Goal: Information Seeking & Learning: Learn about a topic

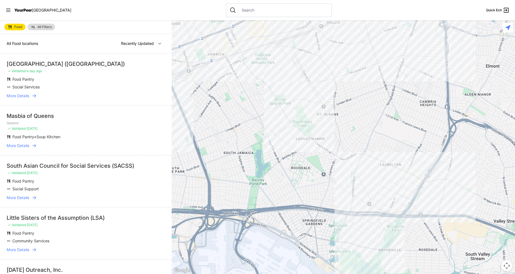
select select "nearby"
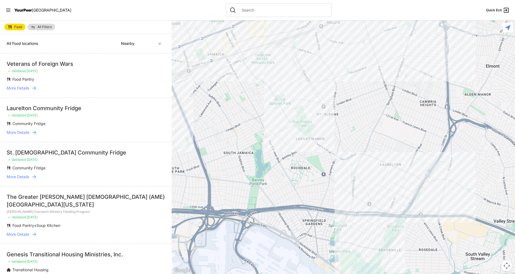
click at [352, 200] on div at bounding box center [343, 147] width 343 height 254
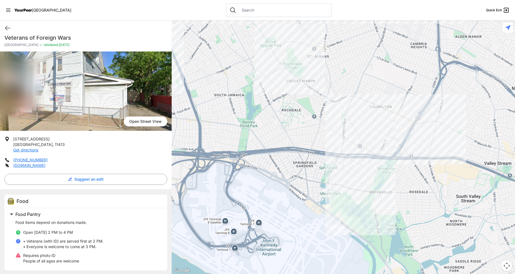
scroll to position [7, 0]
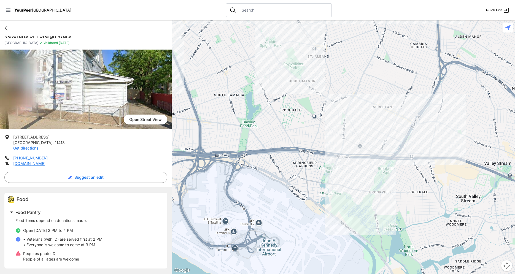
click at [402, 113] on div at bounding box center [343, 147] width 343 height 254
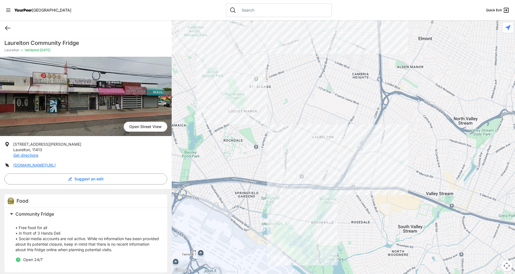
click at [4, 28] on icon at bounding box center [7, 28] width 7 height 7
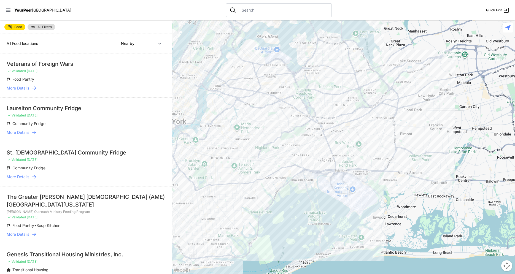
drag, startPoint x: 382, startPoint y: 205, endPoint x: 377, endPoint y: 168, distance: 37.7
click at [377, 168] on div at bounding box center [343, 147] width 343 height 254
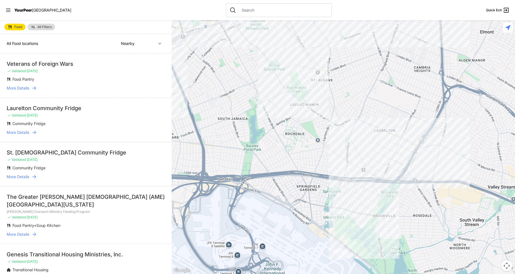
drag, startPoint x: 380, startPoint y: 167, endPoint x: 356, endPoint y: 166, distance: 23.4
click at [356, 166] on div at bounding box center [343, 147] width 343 height 254
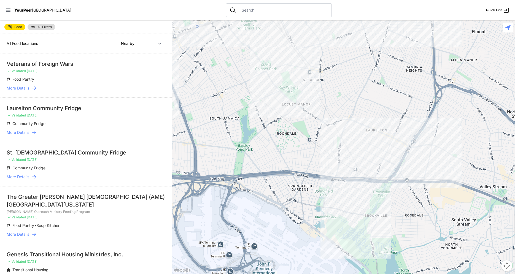
click at [339, 166] on div at bounding box center [343, 147] width 343 height 254
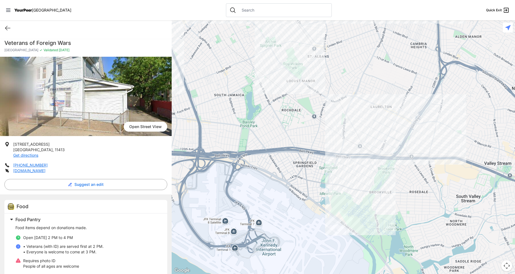
scroll to position [7, 0]
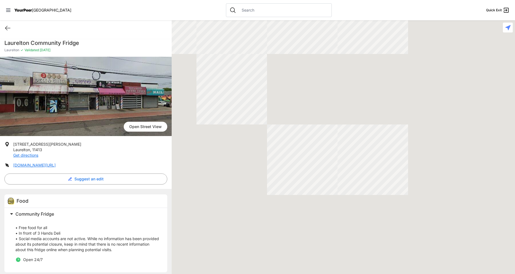
scroll to position [4, 0]
